Goal: Task Accomplishment & Management: Complete application form

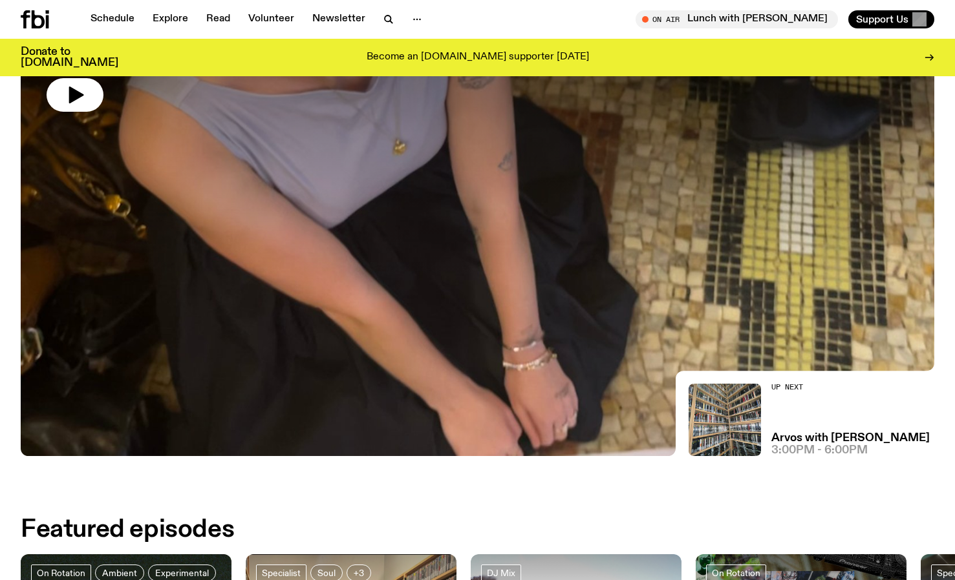
scroll to position [162, 0]
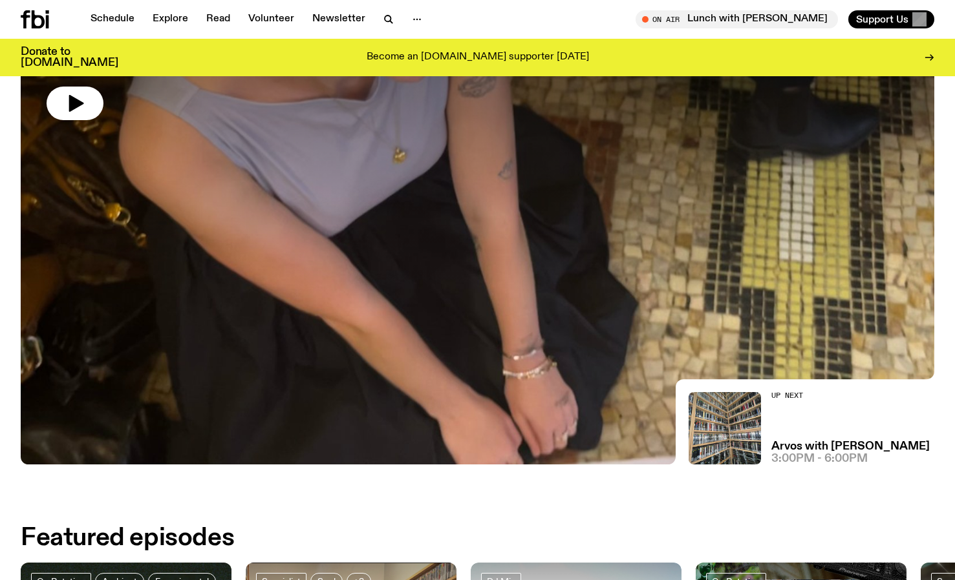
click at [410, 21] on icon "button" at bounding box center [417, 20] width 16 height 16
click at [401, 69] on link "Contact" at bounding box center [417, 68] width 65 height 18
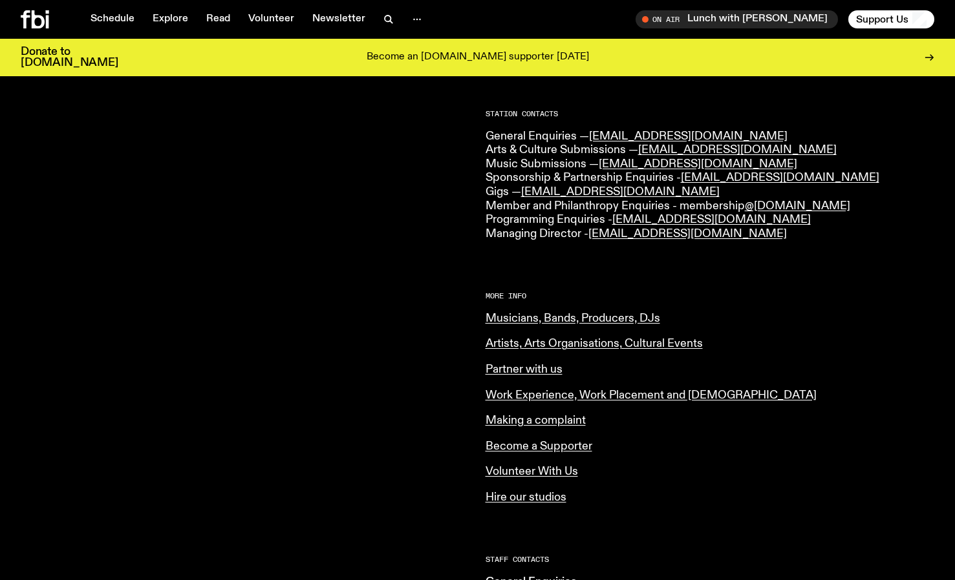
scroll to position [322, 0]
click at [514, 320] on link "Musicians, Bands, Producers, DJs" at bounding box center [572, 318] width 175 height 12
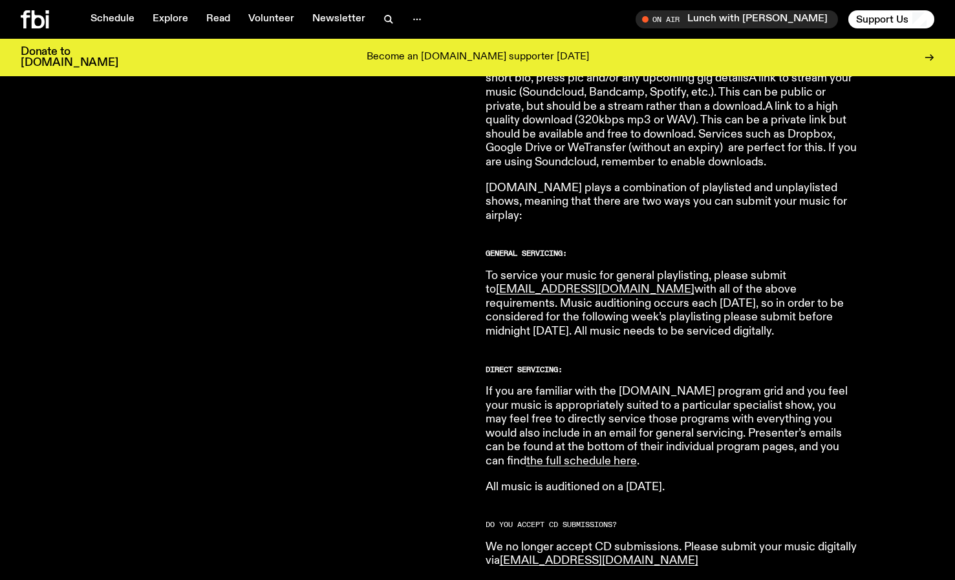
scroll to position [630, 0]
